Goal: Use online tool/utility: Utilize a website feature to perform a specific function

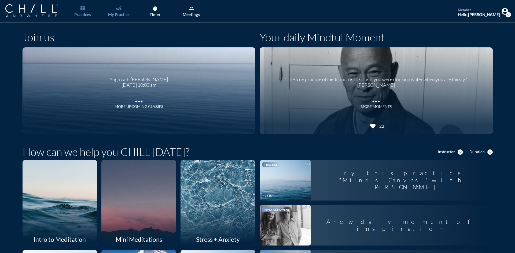
click at [123, 10] on link "My Practice" at bounding box center [119, 11] width 28 height 23
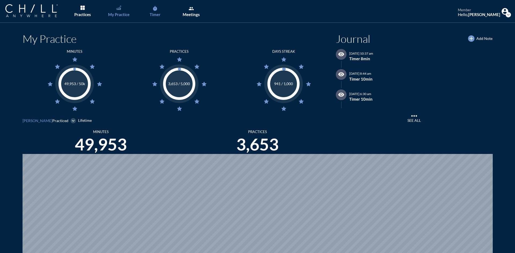
scroll to position [253, 511]
click at [151, 7] on link "timer Timer" at bounding box center [155, 11] width 28 height 23
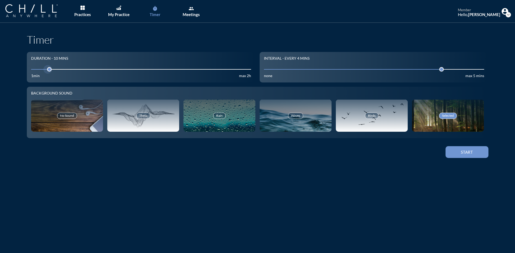
click at [63, 68] on input "10" at bounding box center [141, 69] width 220 height 5
click at [79, 69] on input "10" at bounding box center [141, 69] width 220 height 5
drag, startPoint x: 80, startPoint y: 69, endPoint x: 77, endPoint y: 69, distance: 3.5
click at [77, 69] on div at bounding box center [81, 70] width 8 height 8
click at [368, 70] on input "4" at bounding box center [374, 69] width 220 height 5
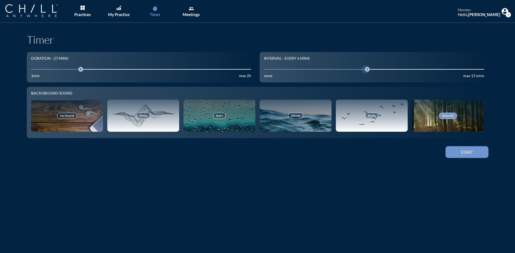
click at [375, 70] on input "4" at bounding box center [374, 69] width 220 height 5
click at [394, 68] on input "4" at bounding box center [374, 69] width 220 height 5
click at [470, 156] on button "Start" at bounding box center [467, 152] width 43 height 12
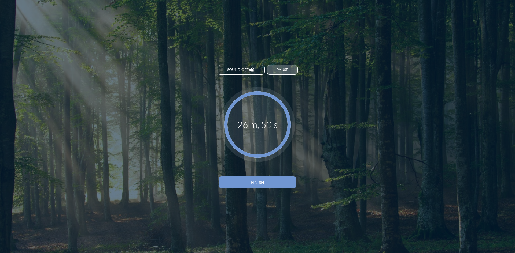
click at [284, 69] on div "Pause" at bounding box center [283, 70] width 12 height 5
click at [291, 71] on button "Resume" at bounding box center [282, 70] width 34 height 10
